Goal: Task Accomplishment & Management: Manage account settings

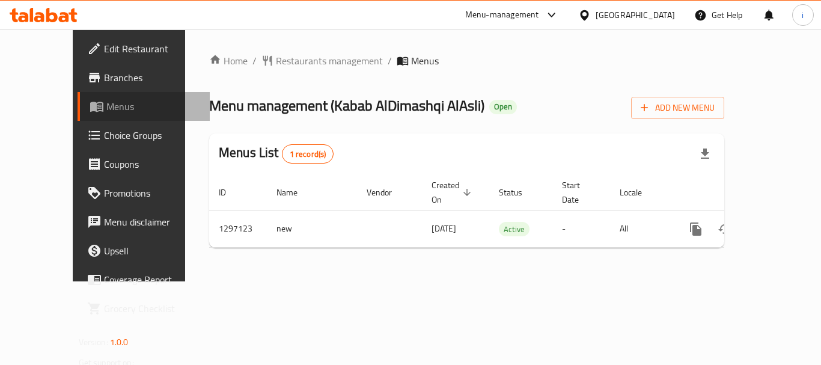
click at [106, 106] on span "Menus" at bounding box center [153, 106] width 94 height 14
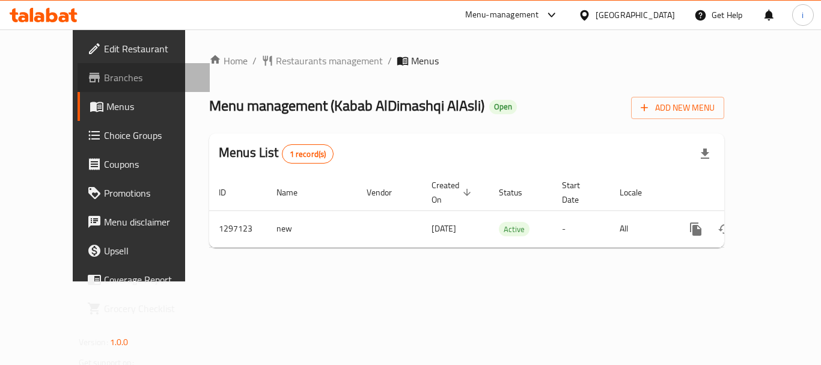
click at [80, 89] on link "Branches" at bounding box center [143, 77] width 132 height 29
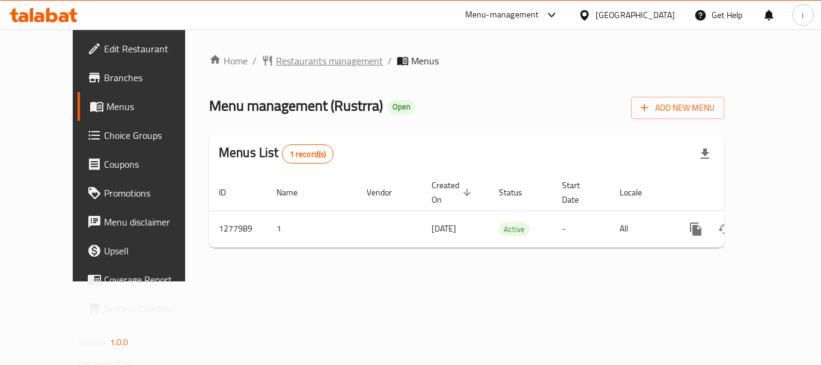
click at [281, 67] on span "Restaurants management" at bounding box center [329, 60] width 107 height 14
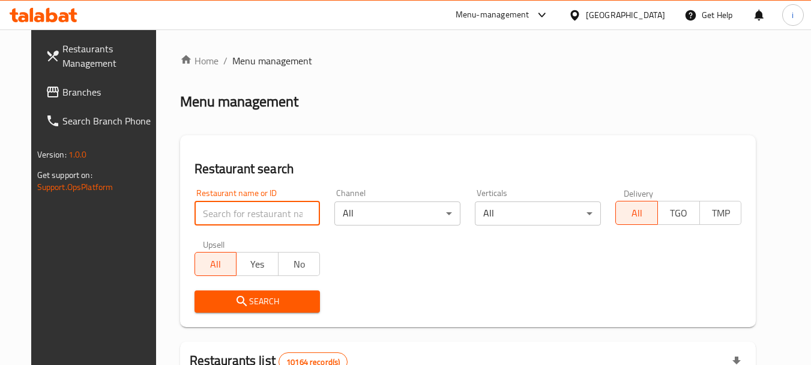
click at [249, 213] on input "search" at bounding box center [258, 213] width 126 height 24
paste input "692742"
type input "692742"
click button "Search" at bounding box center [258, 301] width 126 height 22
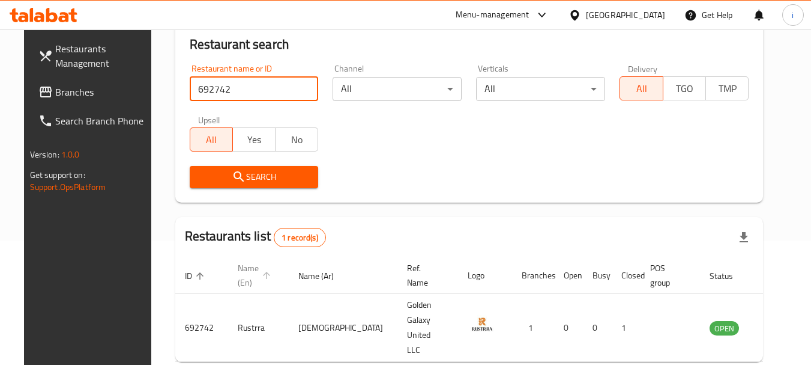
scroll to position [161, 0]
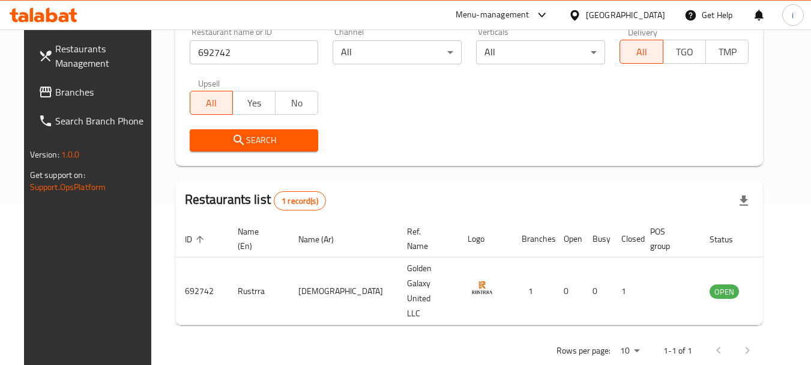
click at [658, 14] on div "Oman" at bounding box center [625, 14] width 79 height 13
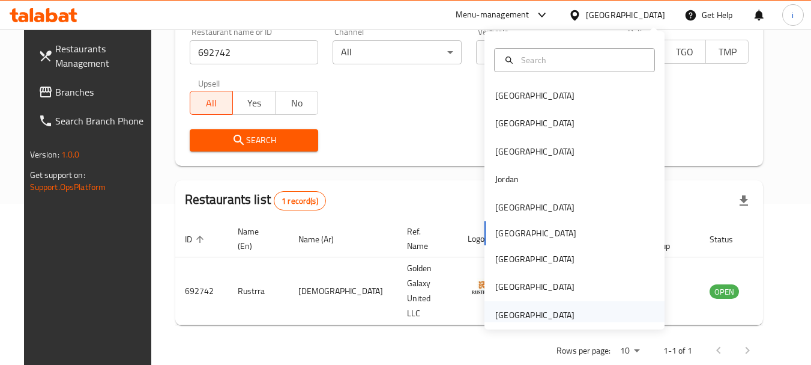
click at [519, 309] on div "United Arab Emirates" at bounding box center [535, 314] width 79 height 13
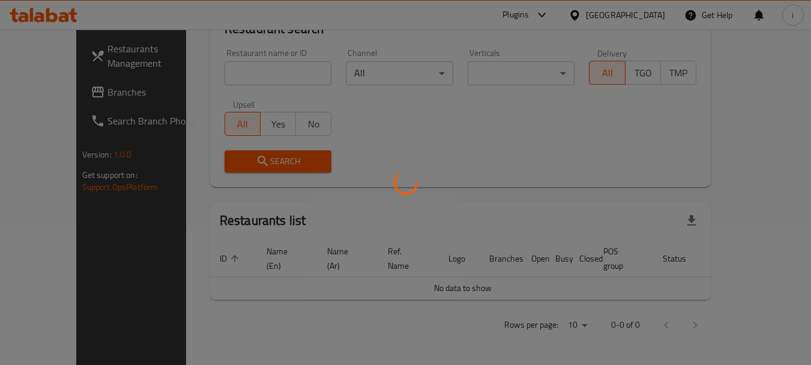
scroll to position [126, 0]
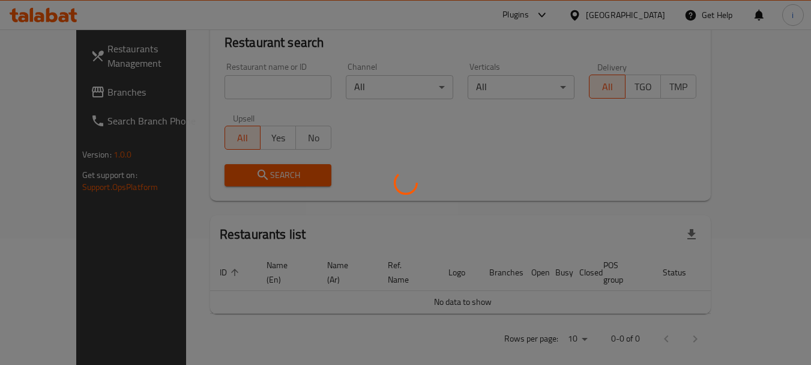
click at [86, 92] on div at bounding box center [405, 182] width 811 height 365
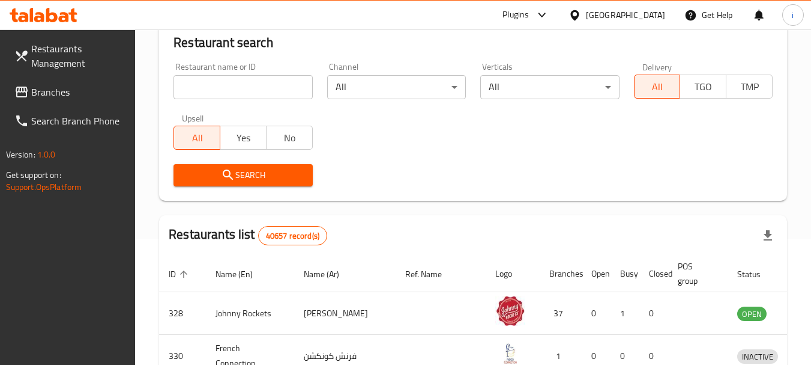
scroll to position [161, 0]
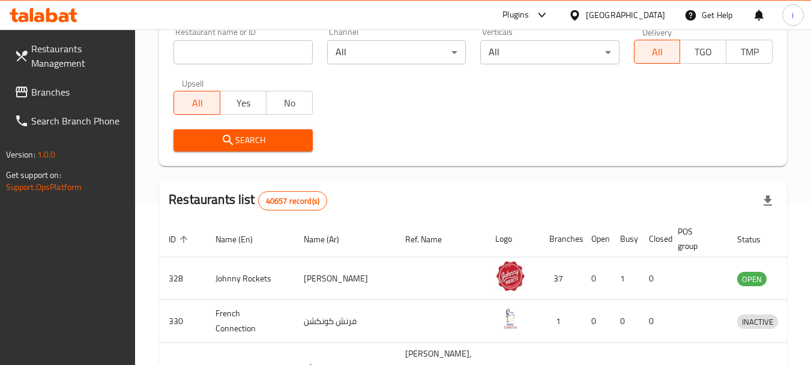
click at [59, 93] on span "Branches" at bounding box center [78, 92] width 95 height 14
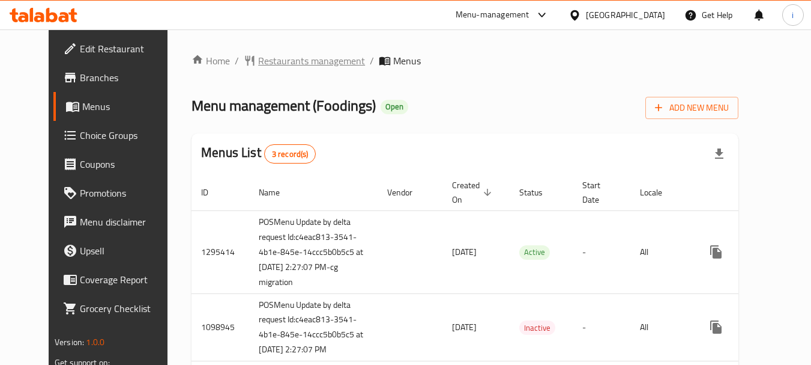
click at [289, 60] on span "Restaurants management" at bounding box center [311, 60] width 107 height 14
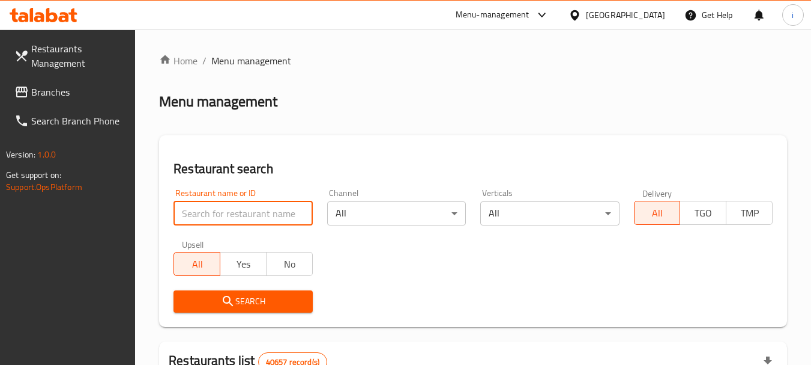
click at [253, 215] on input "search" at bounding box center [243, 213] width 139 height 24
paste input "612513"
type input "612513"
click button "Search" at bounding box center [243, 301] width 139 height 22
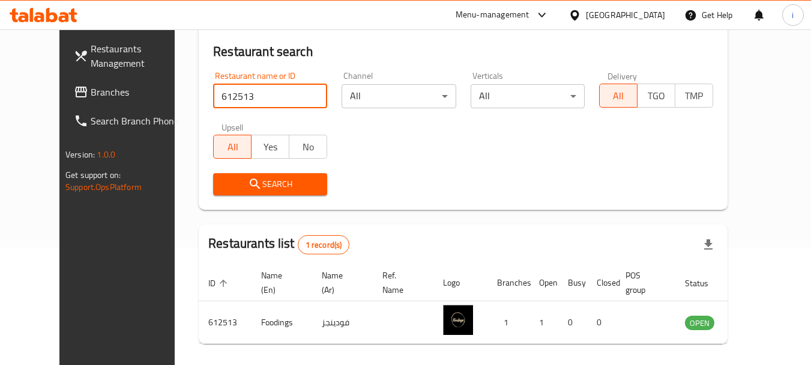
scroll to position [161, 0]
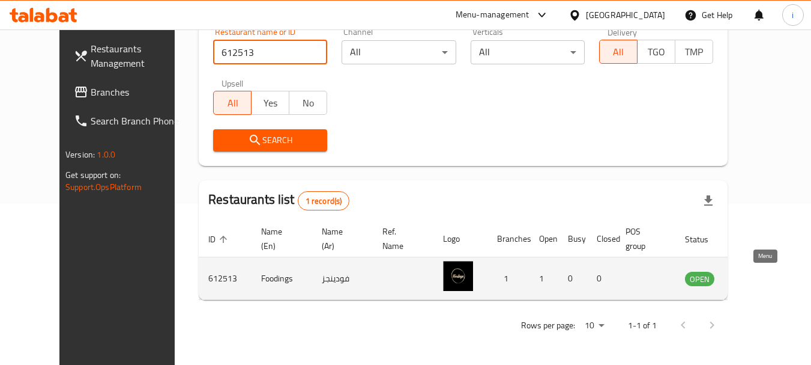
click at [762, 280] on icon "enhanced table" at bounding box center [755, 279] width 13 height 10
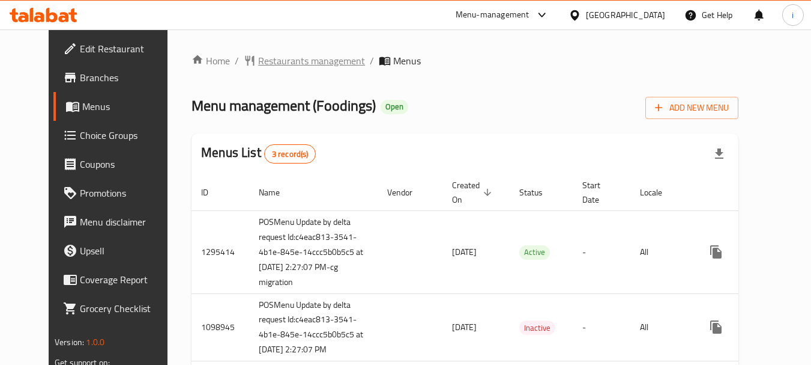
click at [287, 66] on span "Restaurants management" at bounding box center [311, 60] width 107 height 14
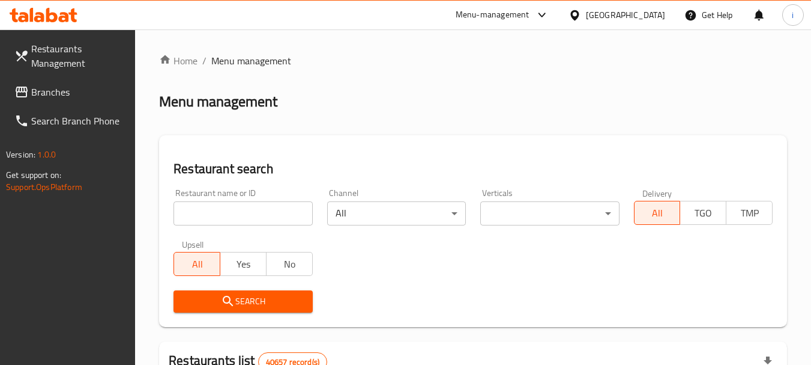
click at [253, 206] on input "search" at bounding box center [243, 213] width 139 height 24
paste input "612513"
type input "612513"
click button "Search" at bounding box center [243, 301] width 139 height 22
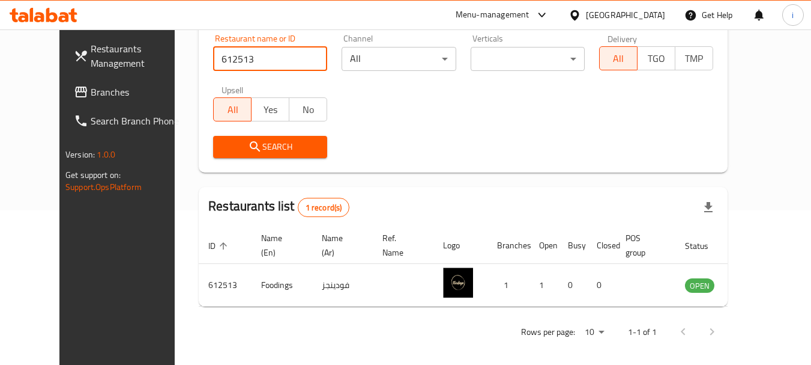
scroll to position [161, 0]
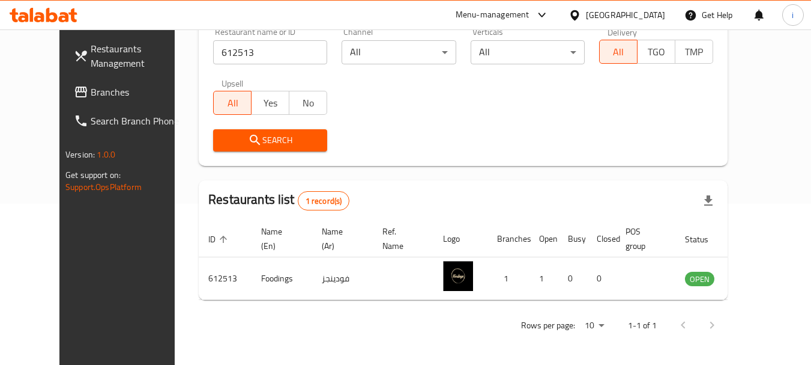
click at [619, 14] on div "United Arab Emirates" at bounding box center [625, 14] width 79 height 13
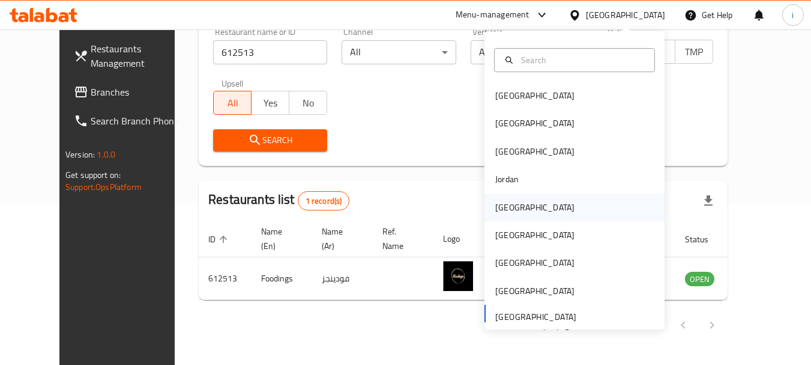
click at [500, 205] on div "[GEOGRAPHIC_DATA]" at bounding box center [535, 207] width 79 height 13
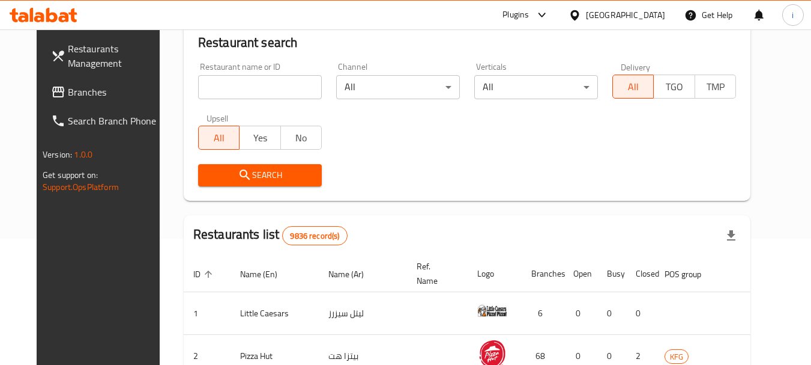
scroll to position [161, 0]
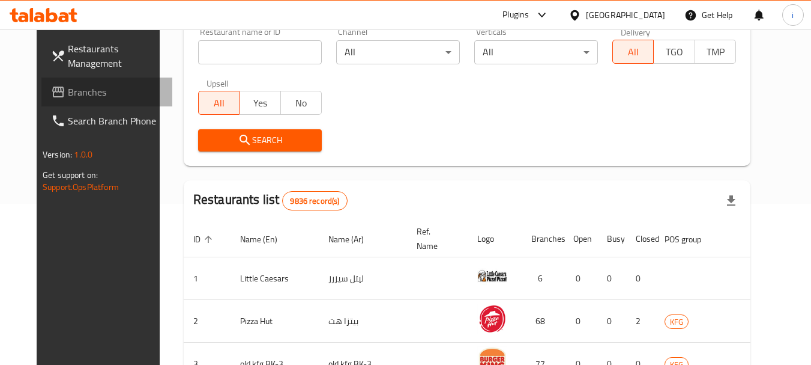
click at [68, 85] on span "Branches" at bounding box center [115, 92] width 95 height 14
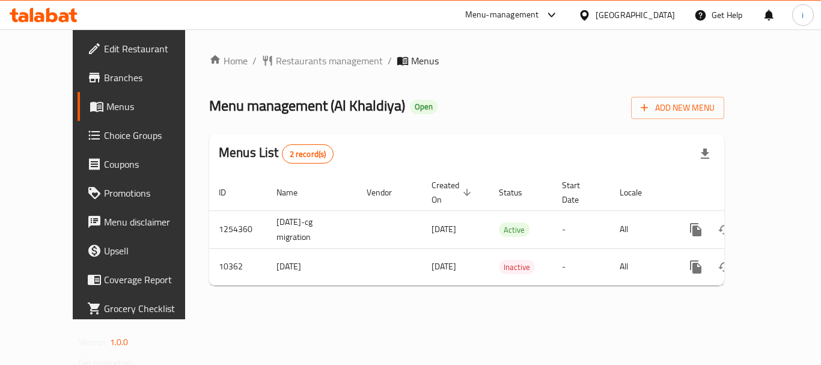
click at [276, 61] on span "Restaurants management" at bounding box center [329, 60] width 107 height 14
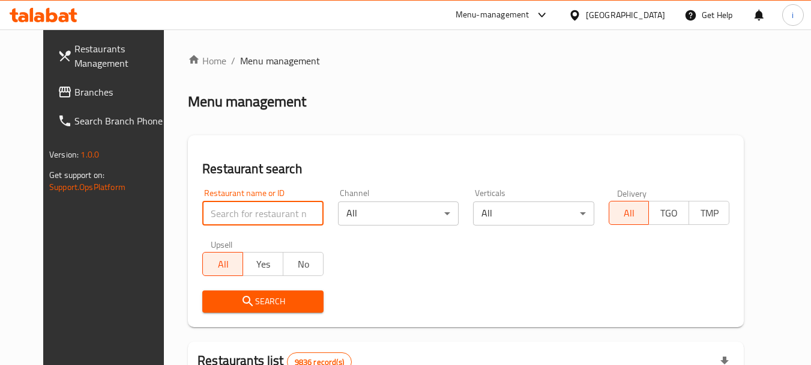
click at [253, 219] on input "search" at bounding box center [262, 213] width 121 height 24
paste input "6355"
type input "6355"
click button "Search" at bounding box center [262, 301] width 121 height 22
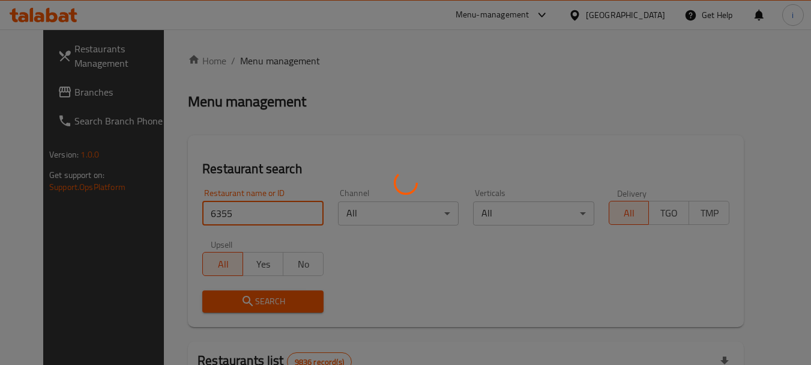
click button "Search" at bounding box center [262, 301] width 121 height 22
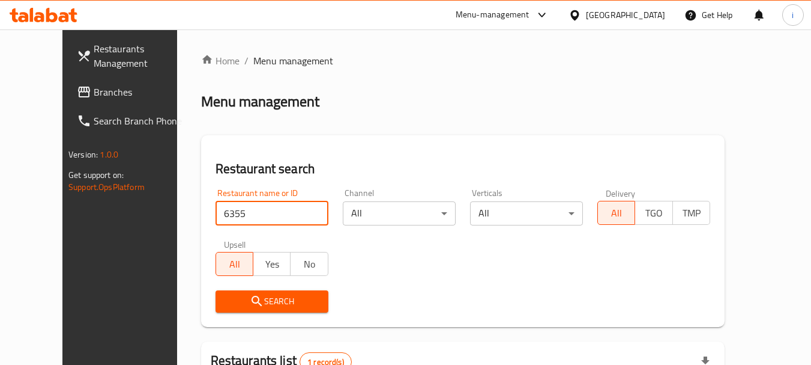
scroll to position [161, 0]
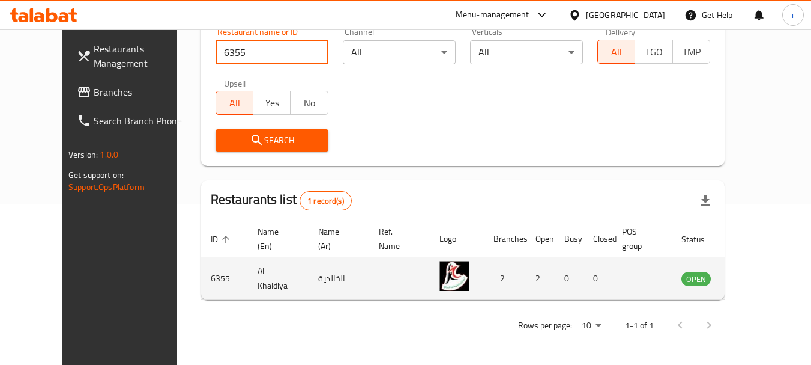
click at [759, 283] on icon "enhanced table" at bounding box center [751, 279] width 13 height 10
